Goal: Navigation & Orientation: Find specific page/section

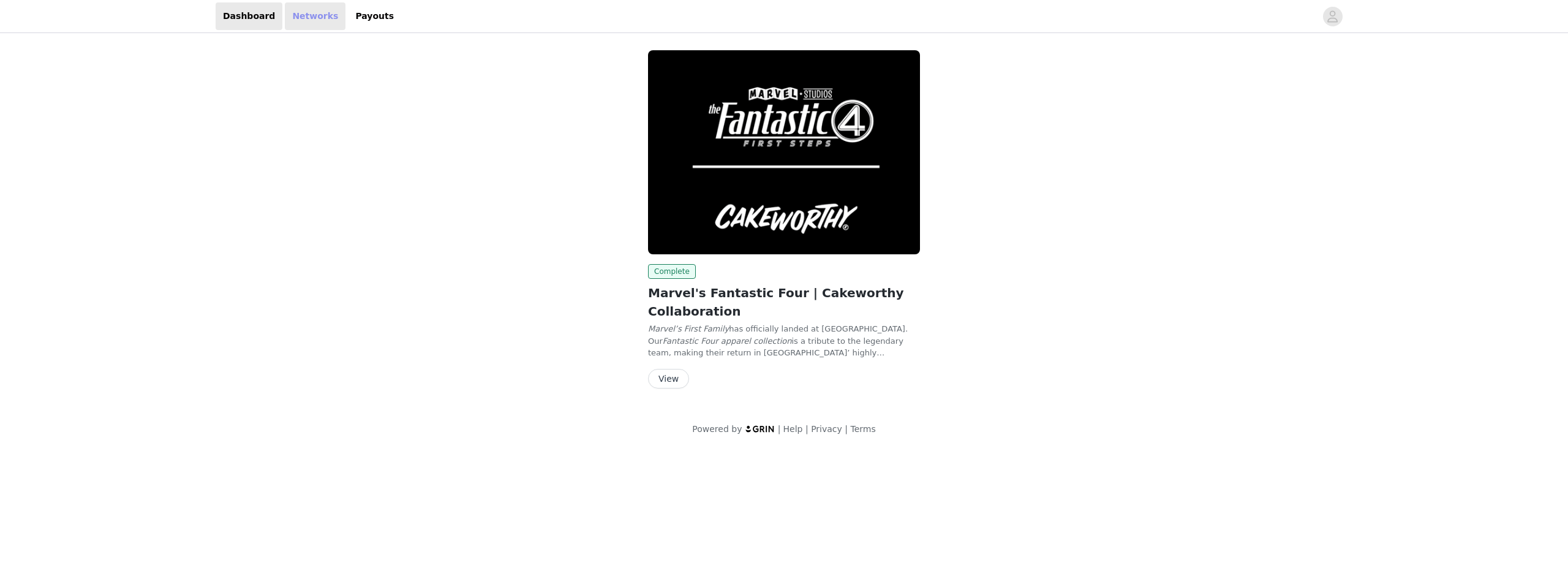
click at [315, 26] on link "Networks" at bounding box center [315, 16] width 61 height 28
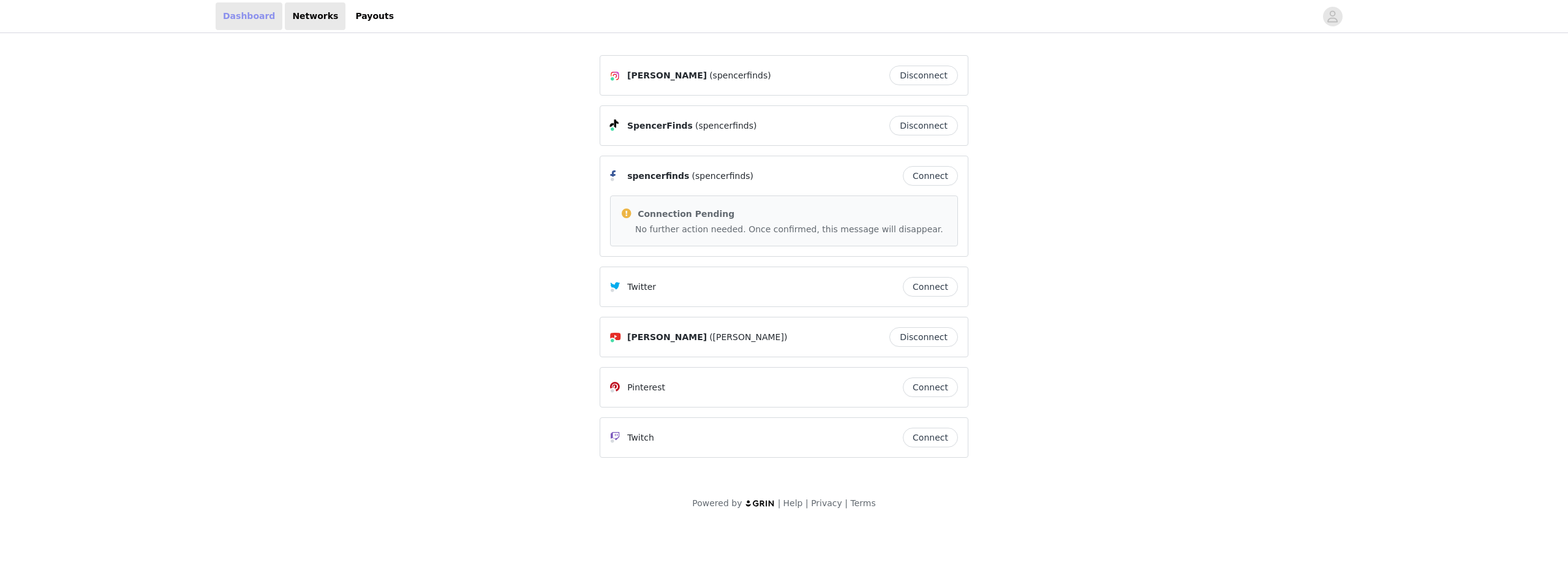
click at [250, 20] on link "Dashboard" at bounding box center [249, 16] width 67 height 28
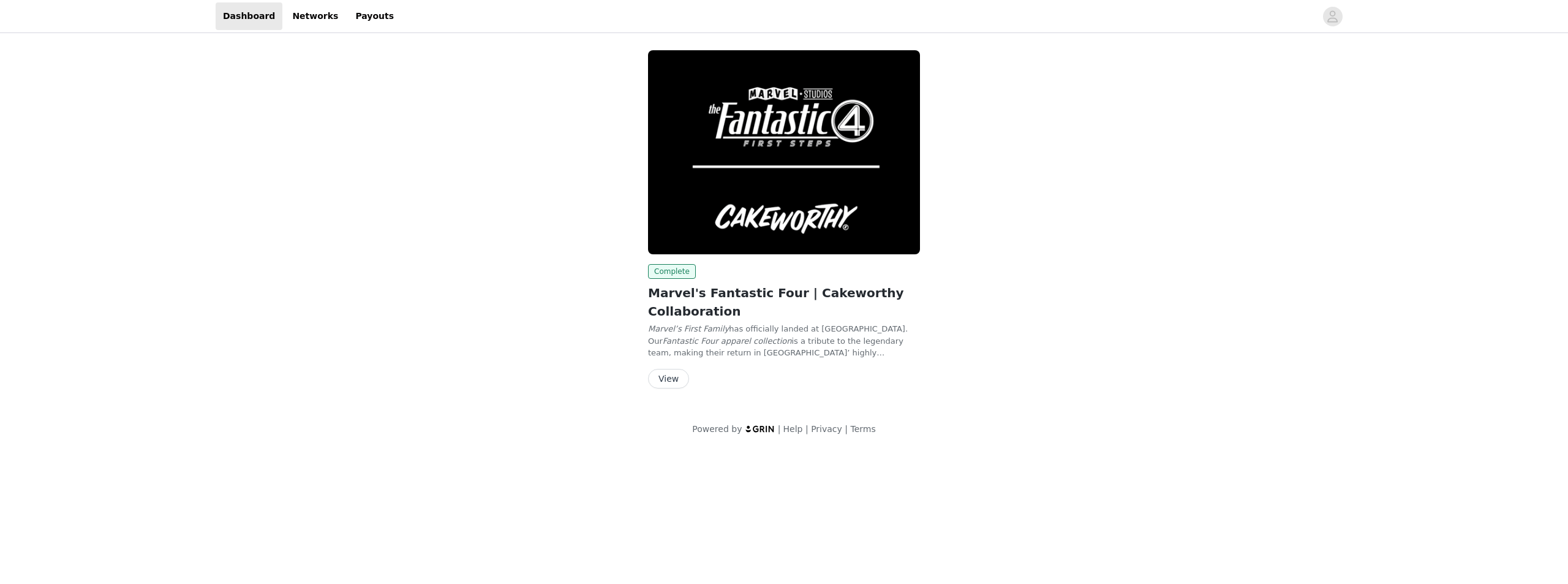
click at [668, 385] on button "View" at bounding box center [669, 378] width 41 height 20
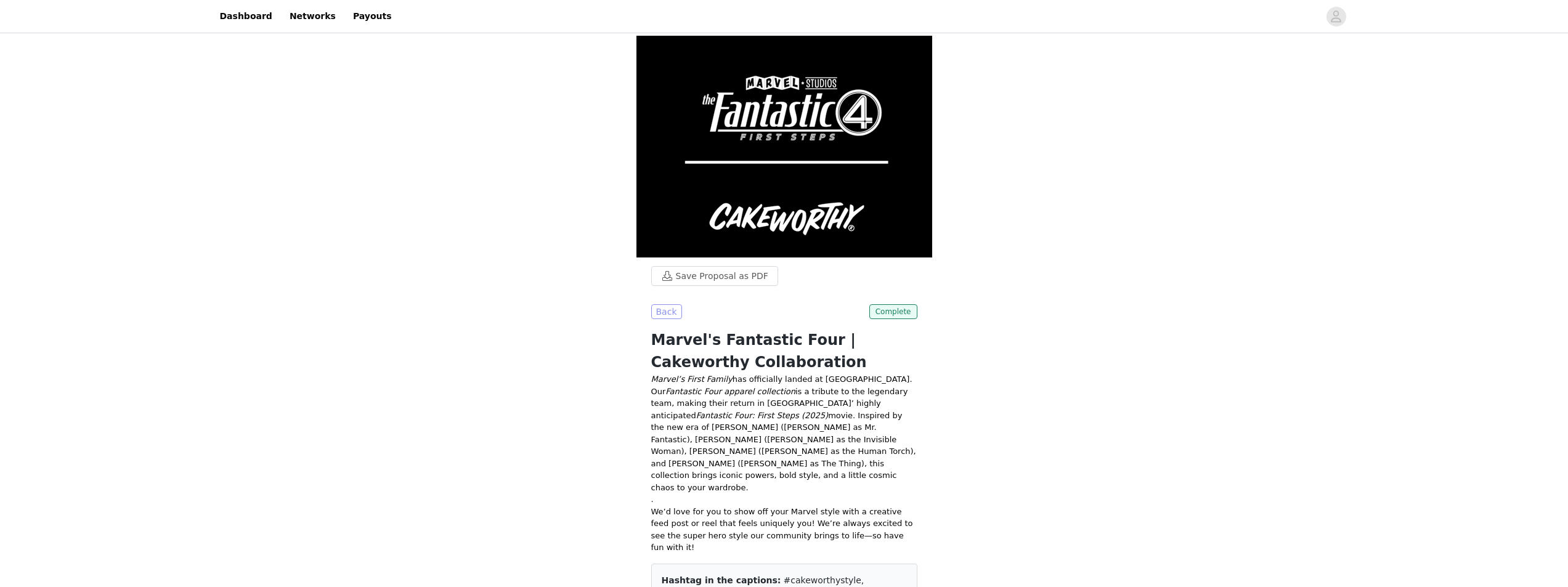
click at [663, 308] on button "Back" at bounding box center [667, 312] width 31 height 15
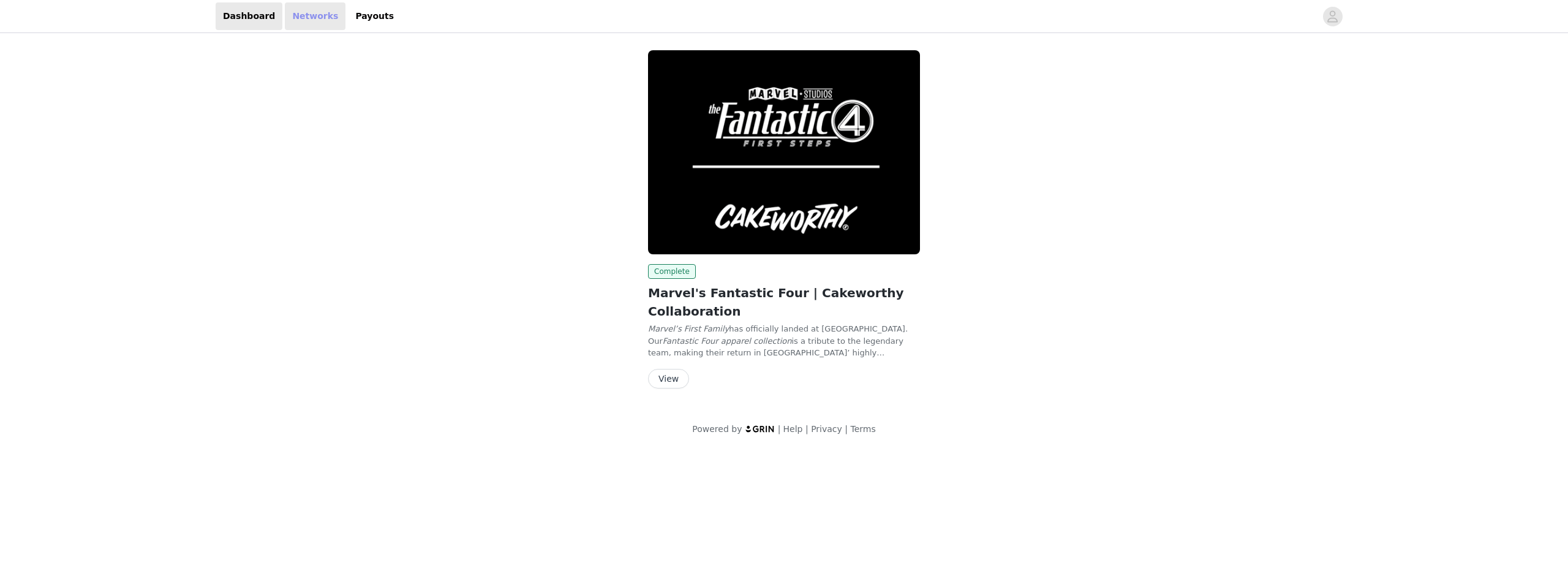
click at [307, 22] on link "Networks" at bounding box center [315, 16] width 61 height 28
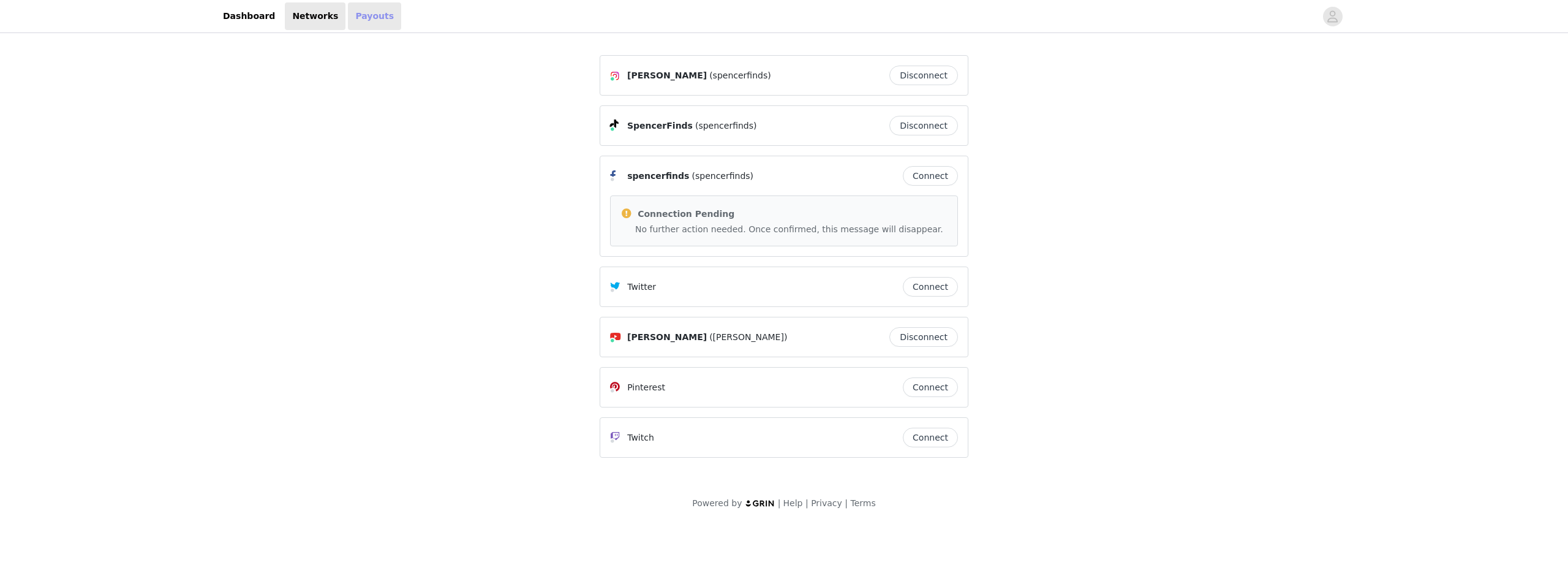
click at [348, 22] on link "Payouts" at bounding box center [374, 16] width 53 height 28
